Goal: Task Accomplishment & Management: Manage account settings

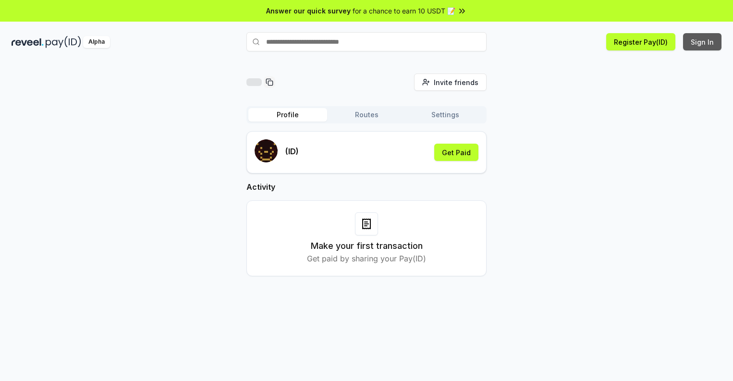
click at [703, 42] on button "Sign In" at bounding box center [702, 41] width 38 height 17
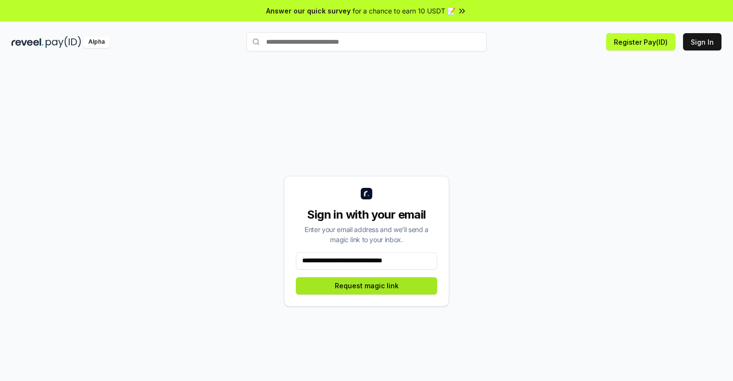
type input "**********"
click at [367, 285] on button "Request magic link" at bounding box center [366, 285] width 141 height 17
